Goal: Information Seeking & Learning: Learn about a topic

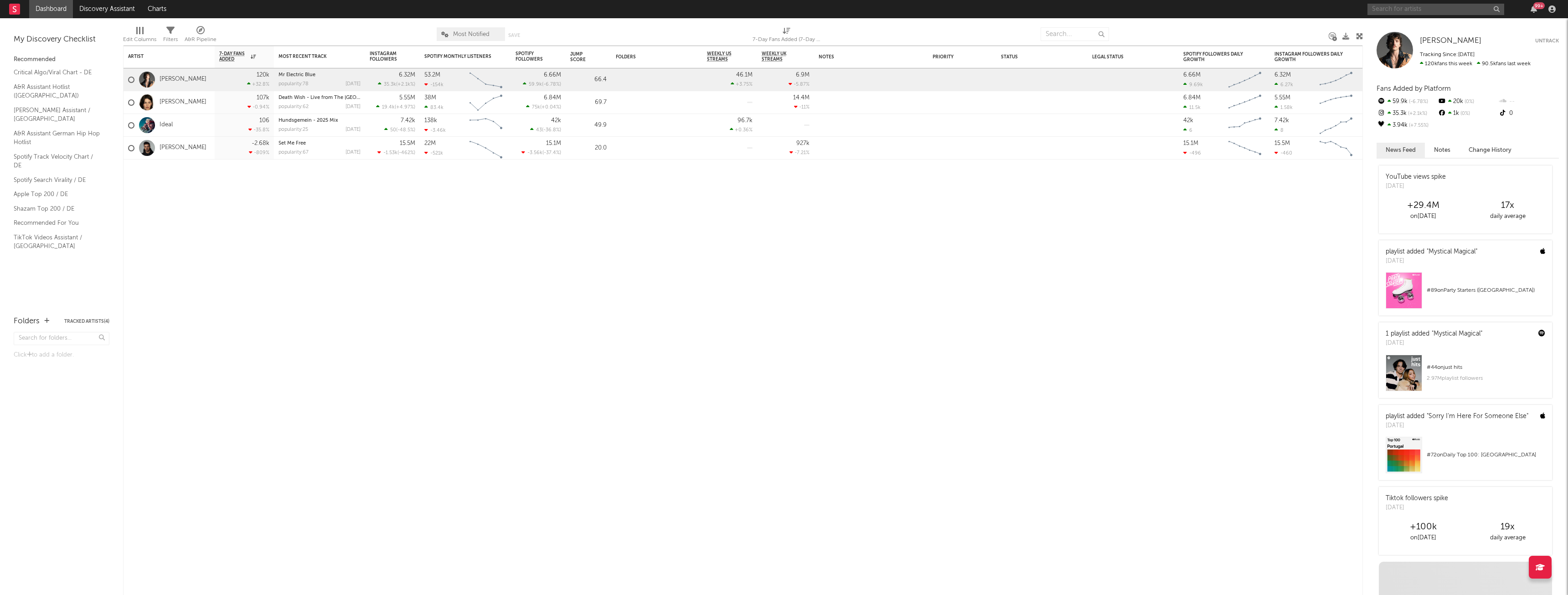
click at [1457, 6] on input "text" at bounding box center [1436, 10] width 137 height 11
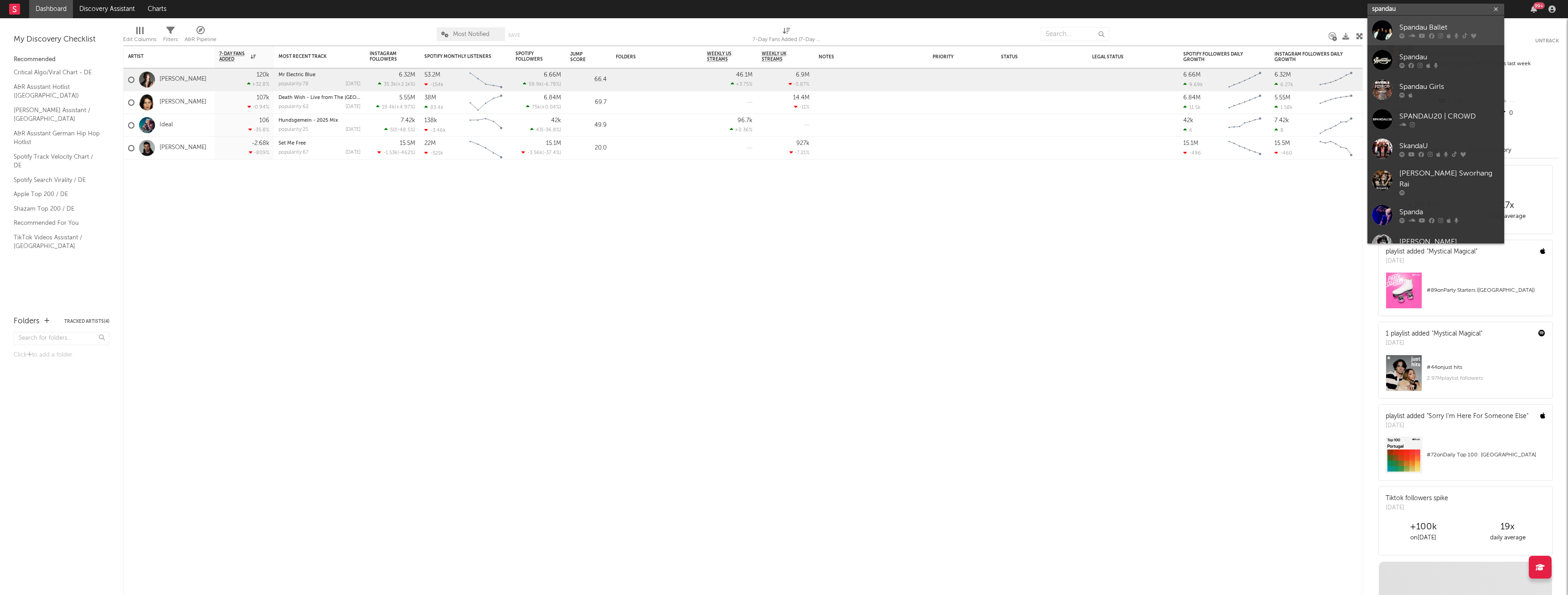
type input "spandau"
click at [1425, 19] on link "Spandau Ballet" at bounding box center [1436, 30] width 137 height 30
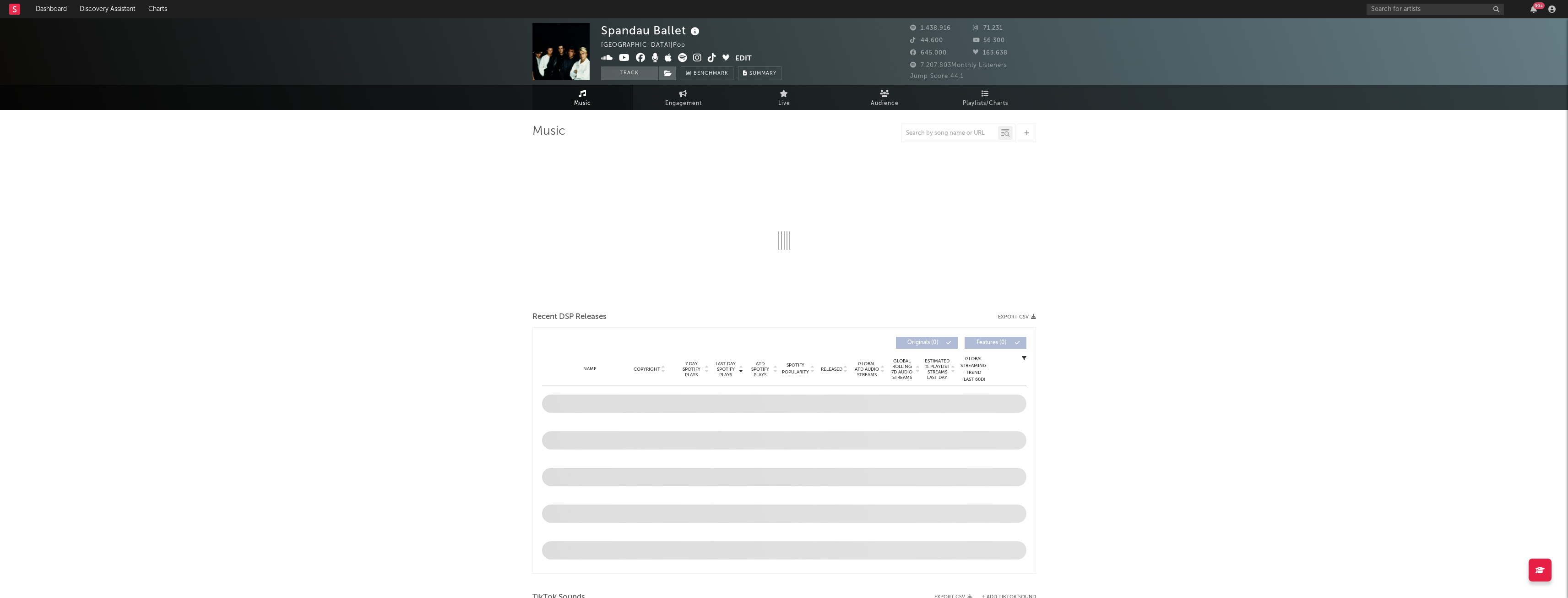
select select "6m"
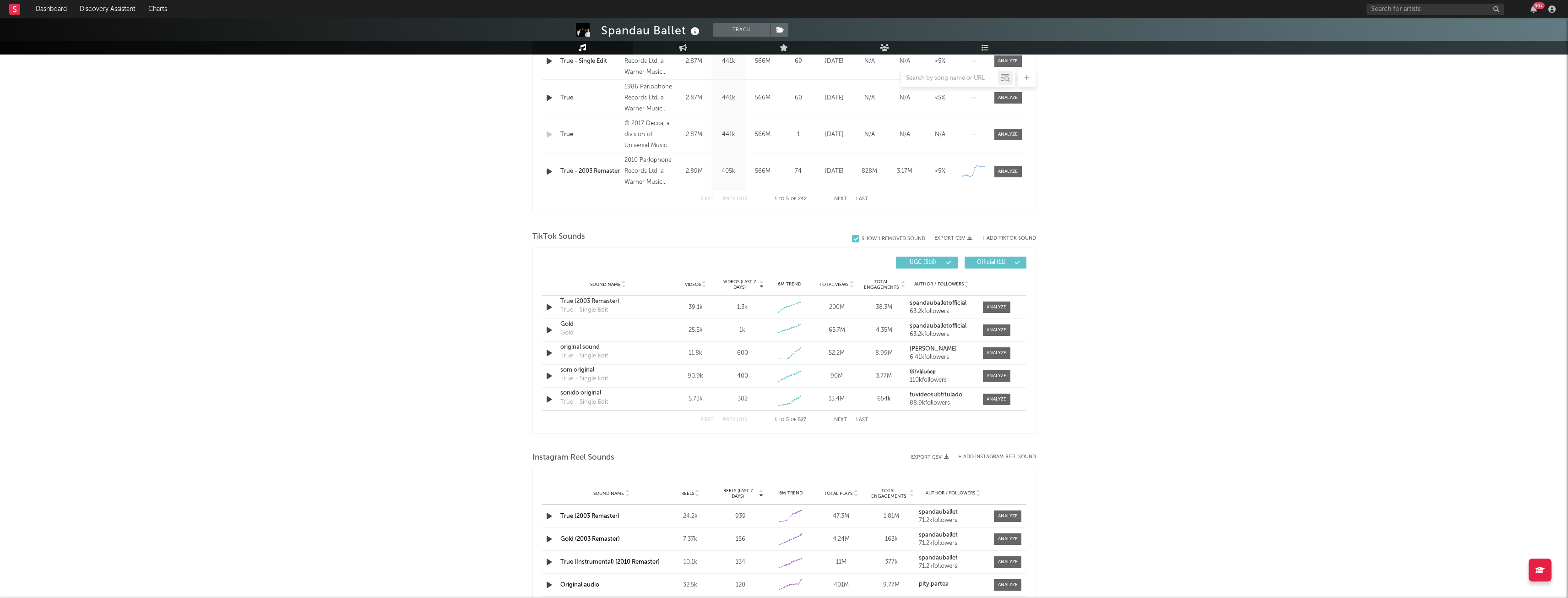
scroll to position [459, 0]
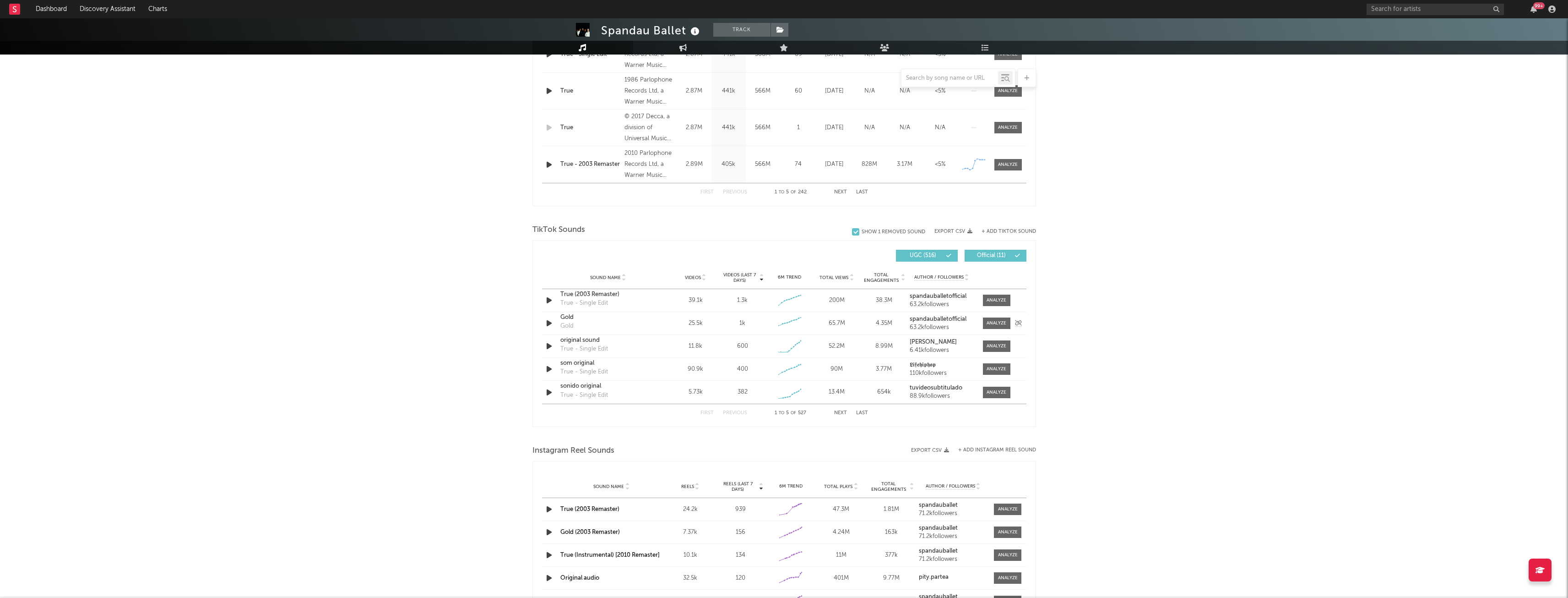
drag, startPoint x: 999, startPoint y: 322, endPoint x: 966, endPoint y: 323, distance: 33.0
click at [999, 322] on div at bounding box center [996, 323] width 19 height 7
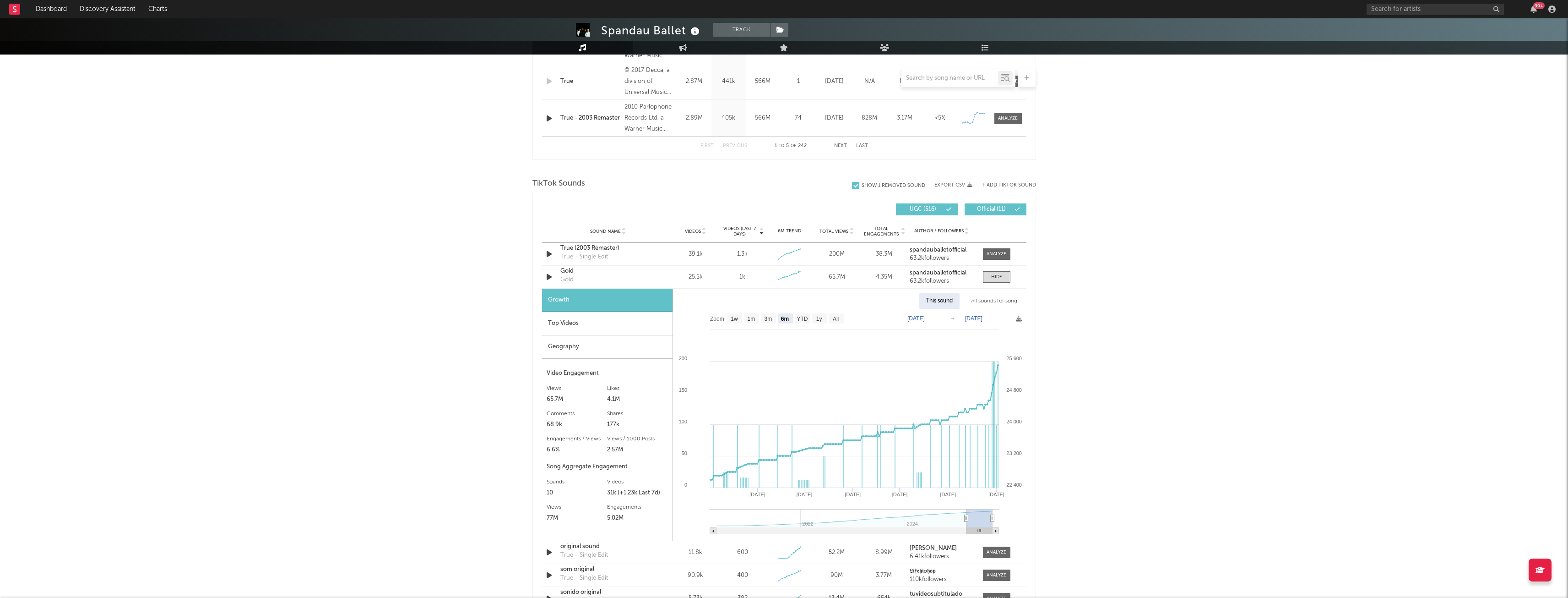
scroll to position [553, 0]
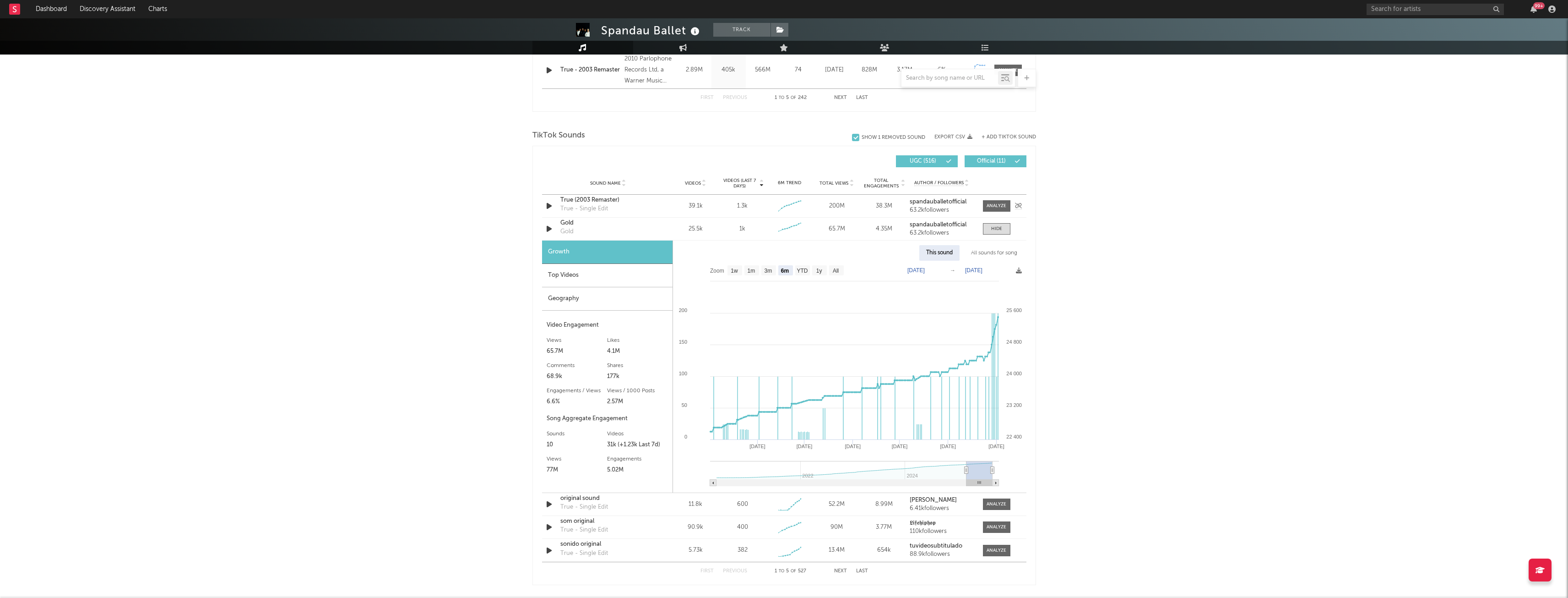
click at [635, 215] on div "True (2003 Remaster) True - Single Edit" at bounding box center [608, 206] width 96 height 21
click at [753, 272] on text "1m" at bounding box center [751, 271] width 8 height 6
select select "1m"
type input "[DATE]"
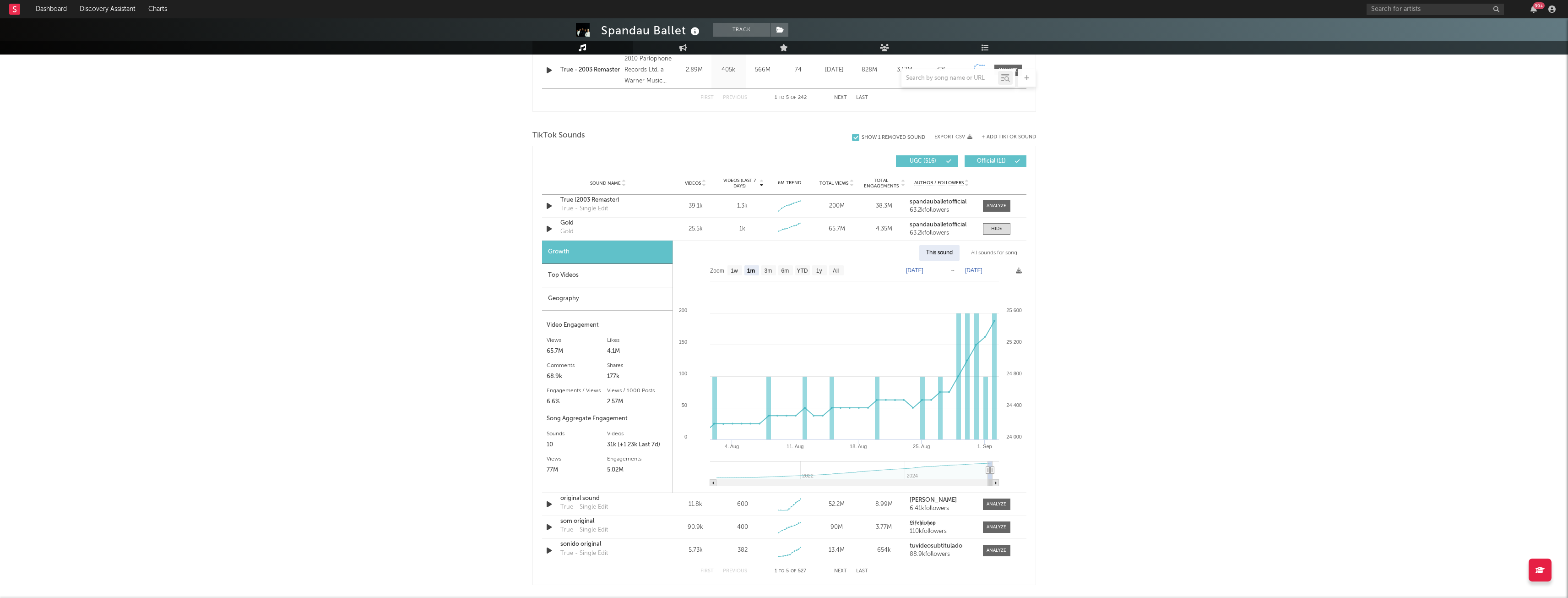
click at [588, 275] on div "Top Videos" at bounding box center [607, 275] width 130 height 23
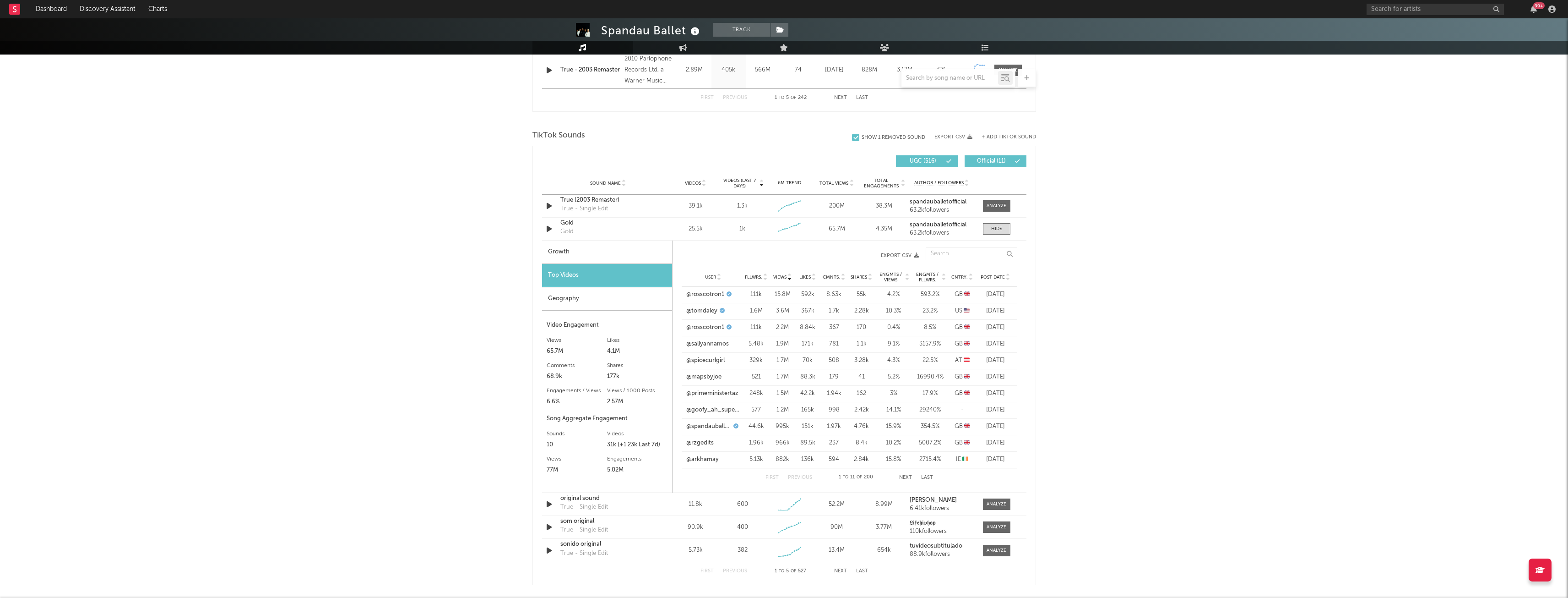
click at [1003, 279] on span "Post Date" at bounding box center [993, 277] width 24 height 6
click at [558, 296] on div "Geography" at bounding box center [606, 298] width 130 height 23
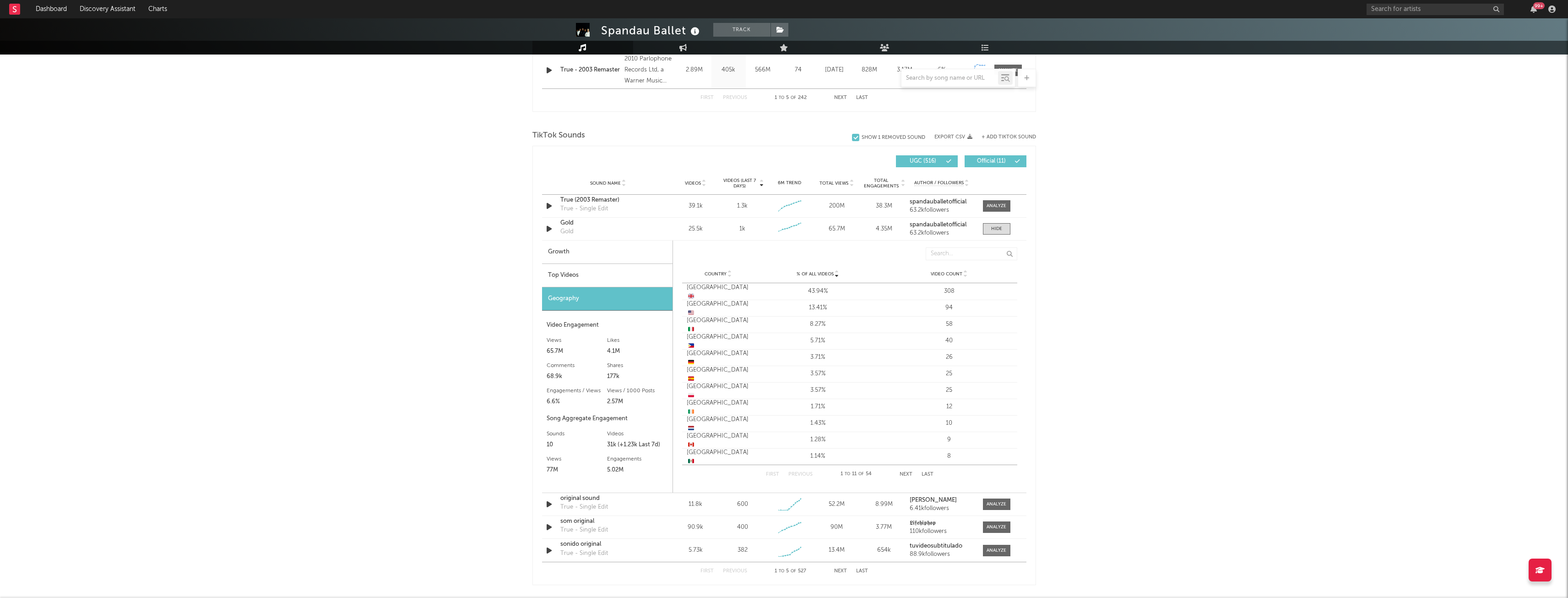
click at [576, 253] on div "Growth" at bounding box center [607, 251] width 130 height 23
select select "6m"
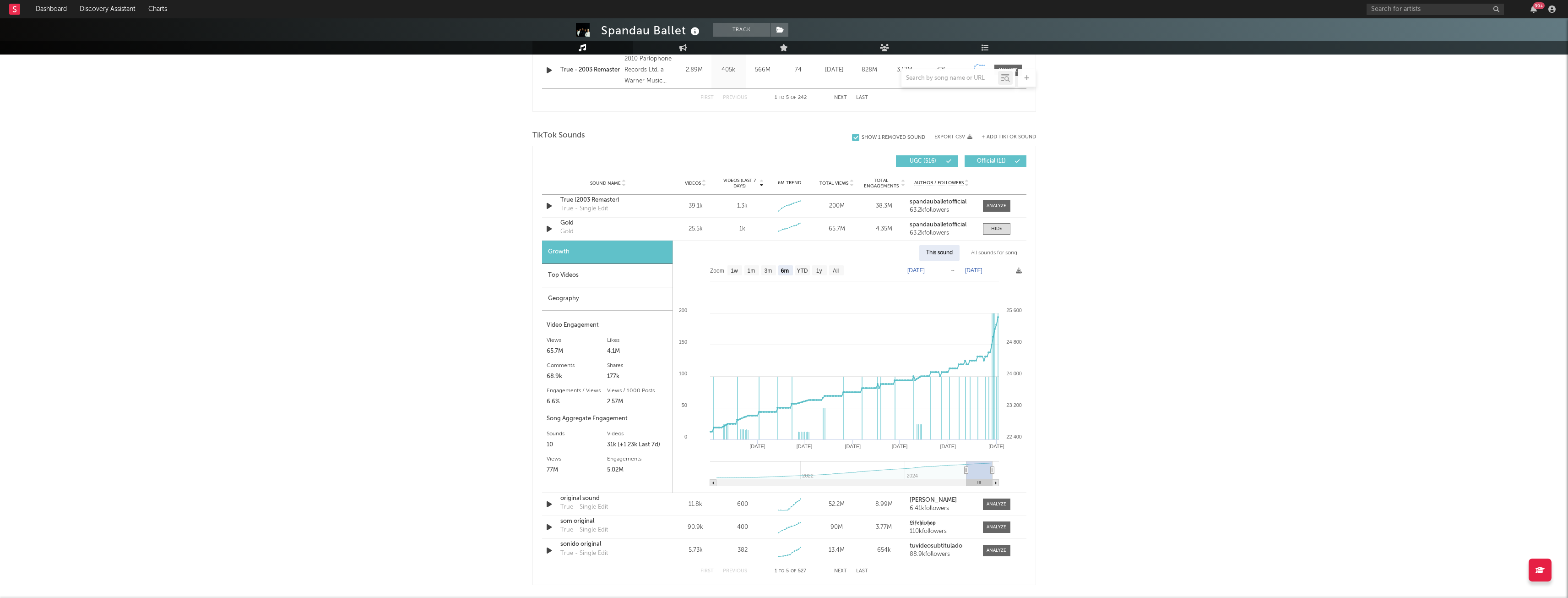
click at [1004, 252] on div "All sounds for song" at bounding box center [994, 252] width 60 height 15
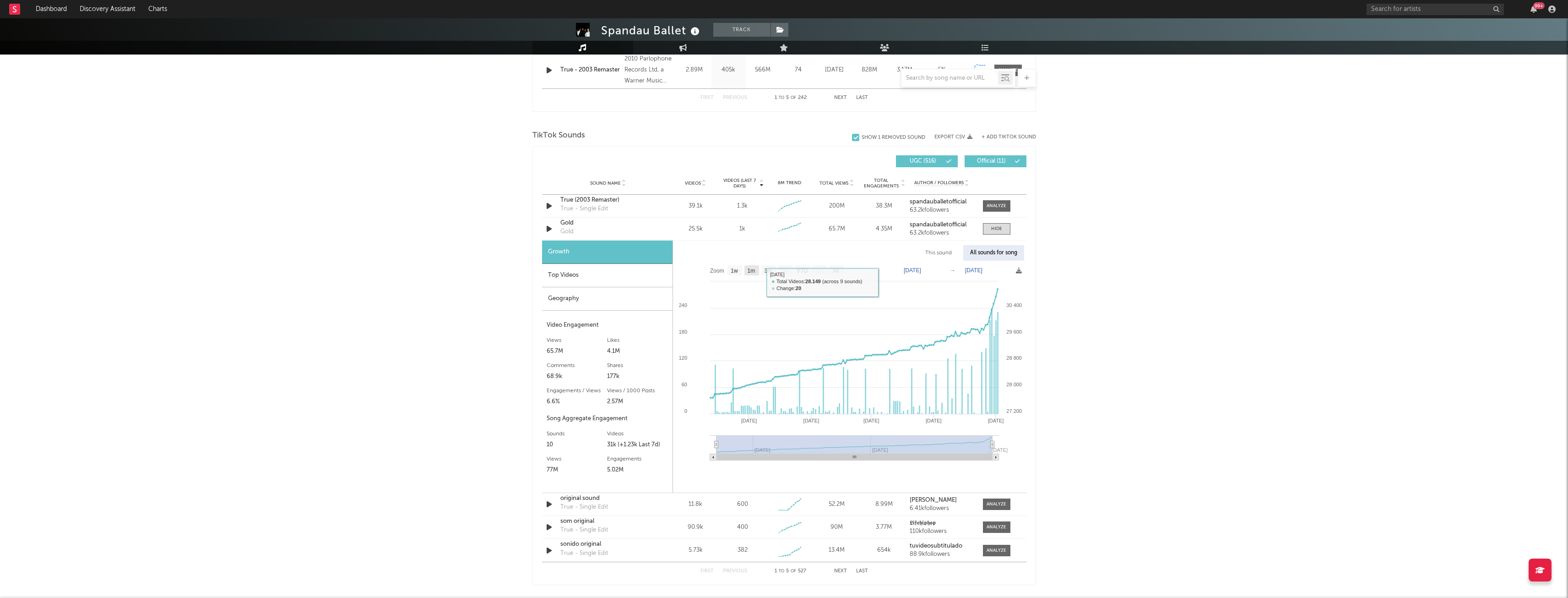
click at [747, 272] on text "1m" at bounding box center [751, 271] width 8 height 6
select select "1m"
type input "[DATE]"
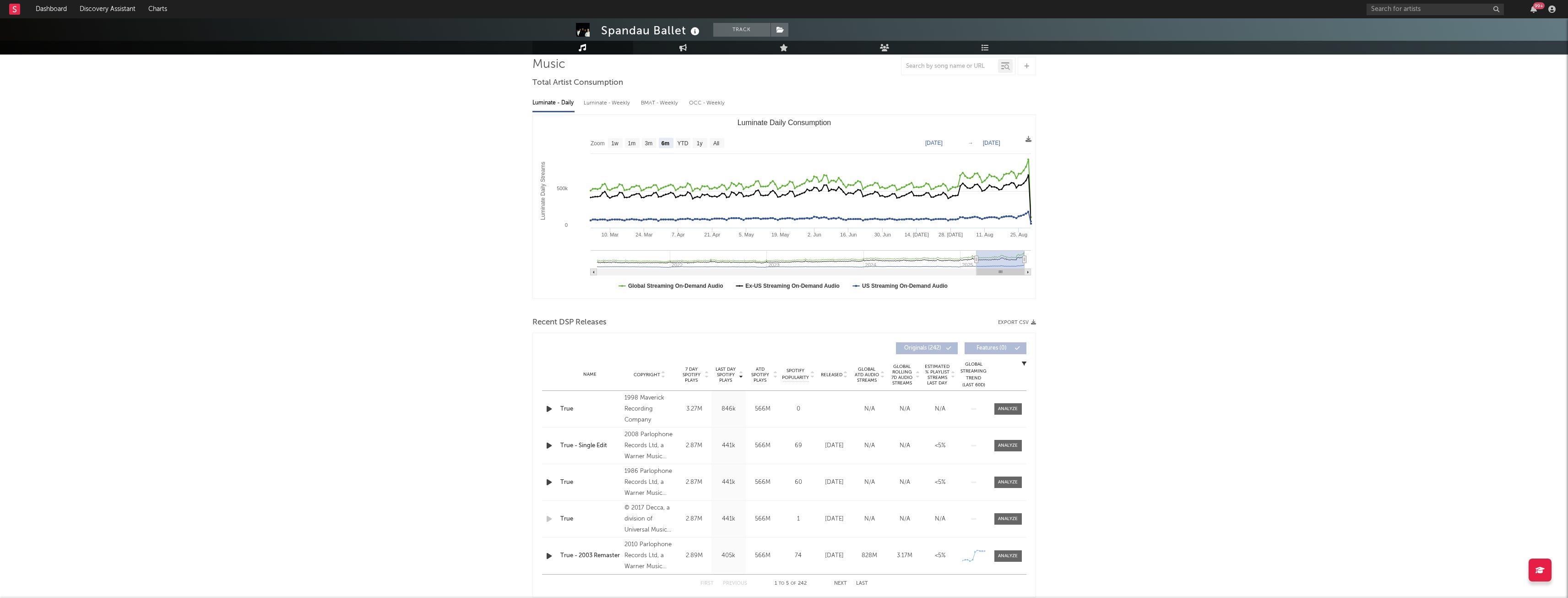
scroll to position [48, 0]
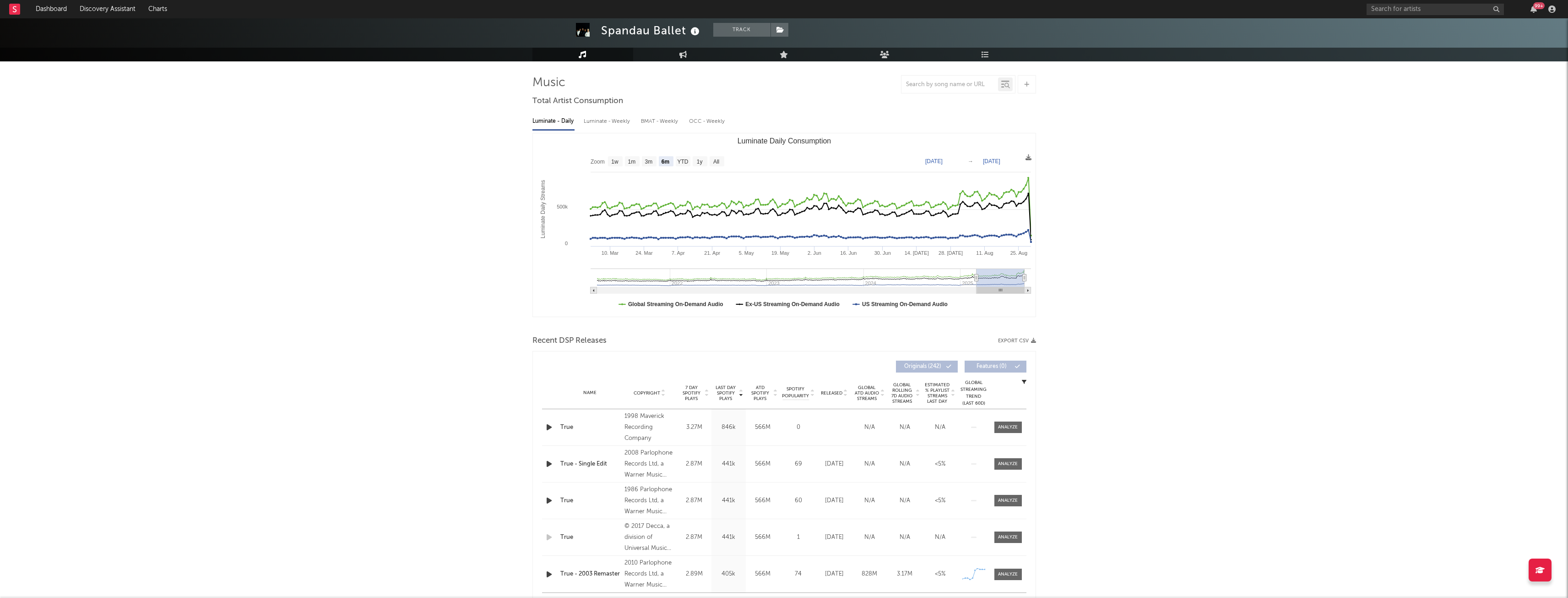
click at [603, 119] on div "Luminate - Weekly" at bounding box center [608, 121] width 48 height 15
select select "6m"
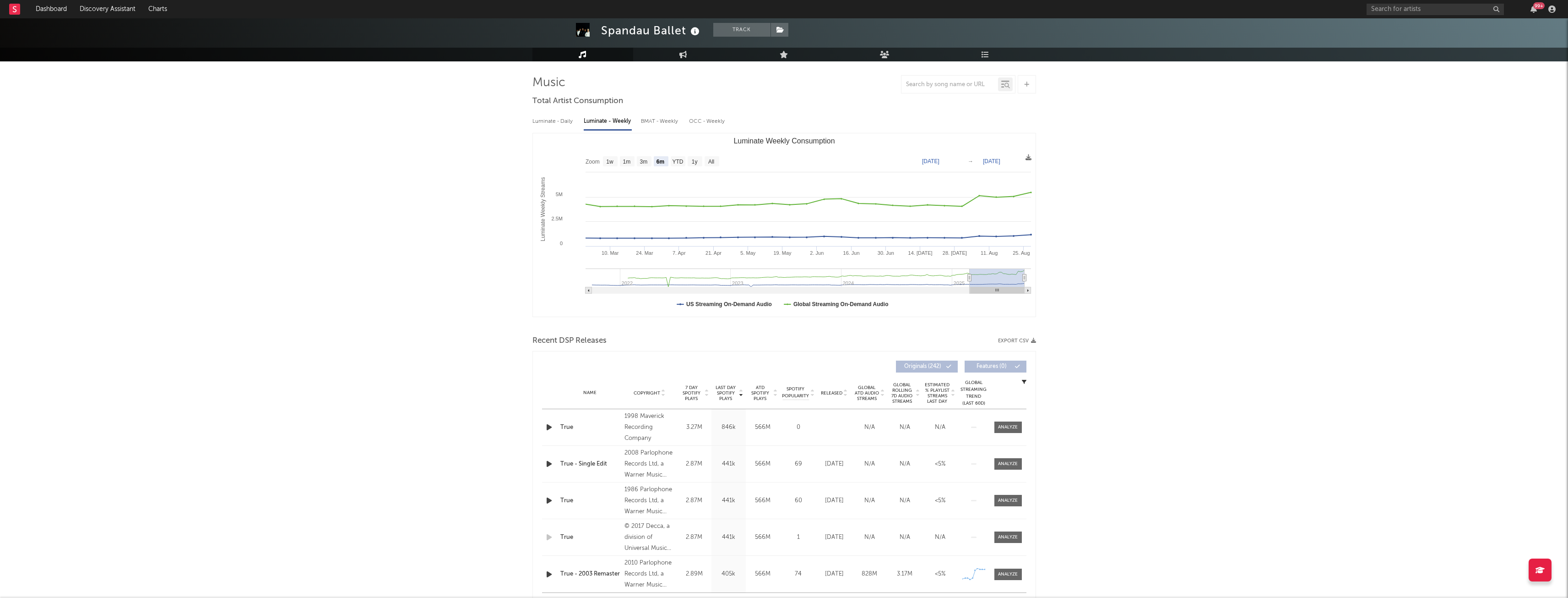
click at [548, 127] on div "Luminate - Daily" at bounding box center [553, 121] width 42 height 15
select select "6m"
